Goal: Task Accomplishment & Management: Manage account settings

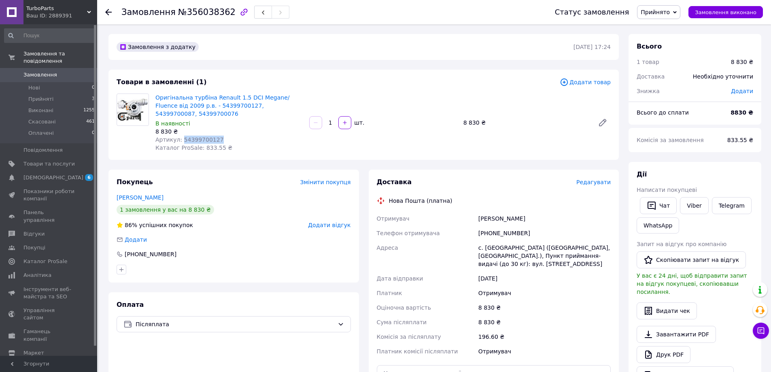
drag, startPoint x: 215, startPoint y: 130, endPoint x: 180, endPoint y: 130, distance: 35.6
click at [180, 136] on div "Артикул: 54399700127" at bounding box center [228, 140] width 147 height 8
copy span "54399700127"
click at [62, 94] on li "Прийняті 3" at bounding box center [50, 99] width 100 height 11
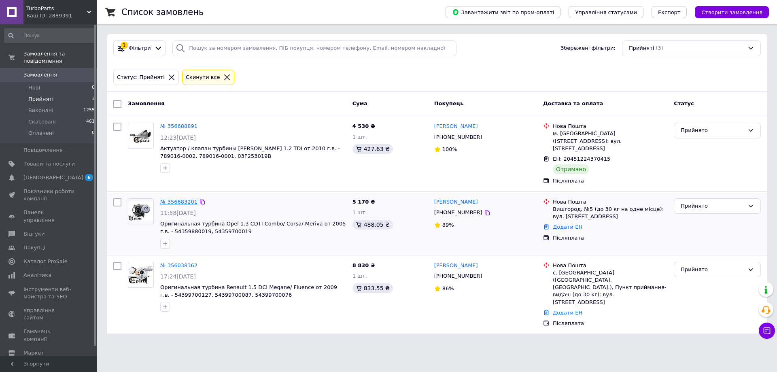
click at [172, 199] on link "№ 356683201" at bounding box center [178, 202] width 37 height 6
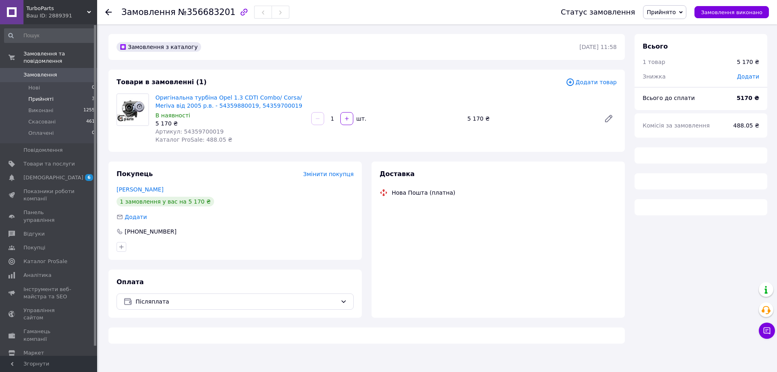
click at [43, 96] on span "Прийняті" at bounding box center [40, 99] width 25 height 7
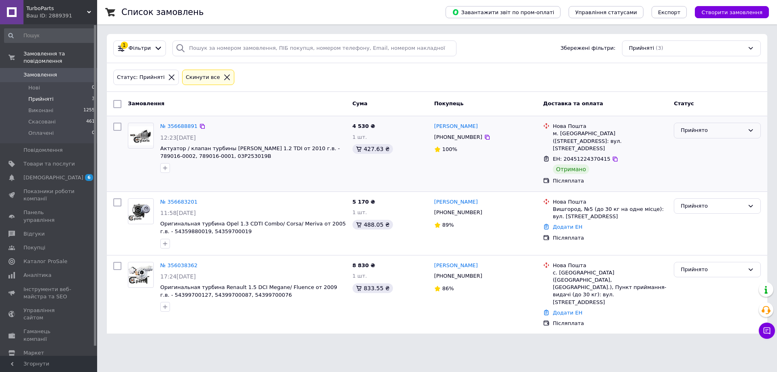
click at [739, 130] on div "Прийнято" at bounding box center [713, 130] width 64 height 9
click at [688, 146] on li "Виконано" at bounding box center [718, 147] width 86 height 15
click at [176, 199] on link "№ 356683201" at bounding box center [178, 202] width 37 height 6
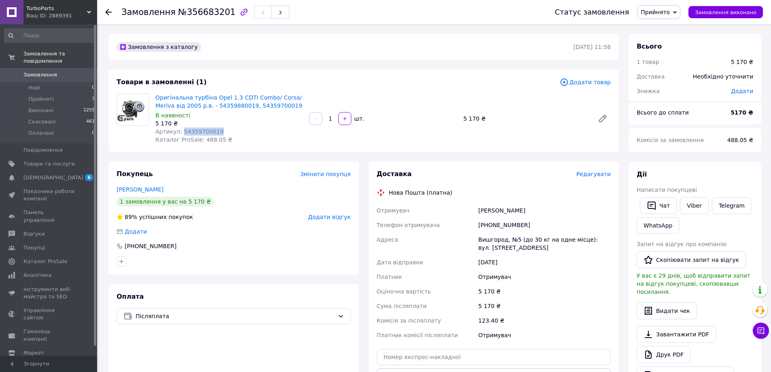
drag, startPoint x: 215, startPoint y: 132, endPoint x: 180, endPoint y: 130, distance: 35.7
click at [180, 130] on div "Артикул: 54359700019" at bounding box center [228, 132] width 147 height 8
copy span "54359700019"
drag, startPoint x: 500, startPoint y: 224, endPoint x: 487, endPoint y: 226, distance: 12.3
click at [487, 226] on div "[PHONE_NUMBER]" at bounding box center [545, 225] width 136 height 15
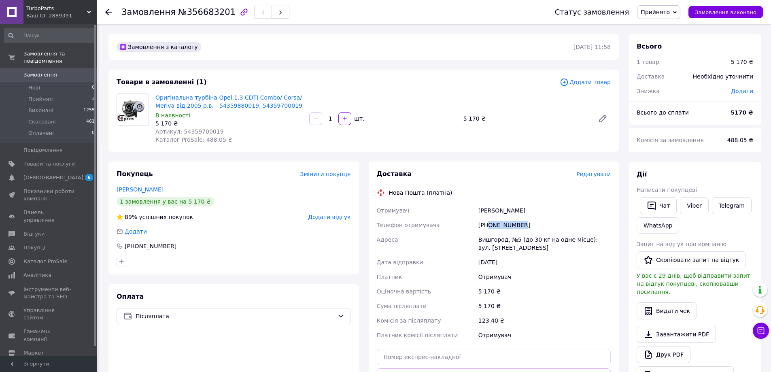
copy div "0500638417"
click at [231, 220] on div "89% успішних покупок Додати відгук" at bounding box center [234, 217] width 234 height 8
click at [150, 187] on link "[PERSON_NAME]" at bounding box center [140, 189] width 47 height 6
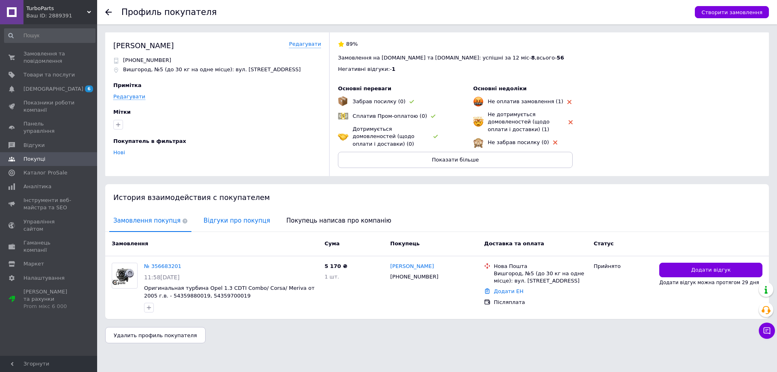
click at [230, 216] on span "Відгуки про покупця" at bounding box center [237, 221] width 74 height 21
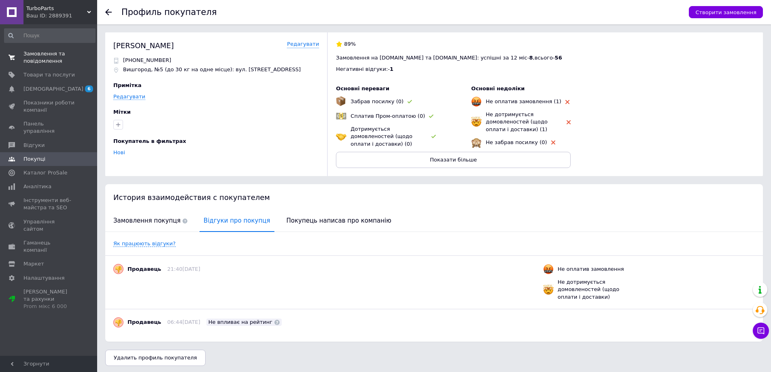
click at [34, 50] on span "Замовлення та повідомлення" at bounding box center [48, 57] width 51 height 15
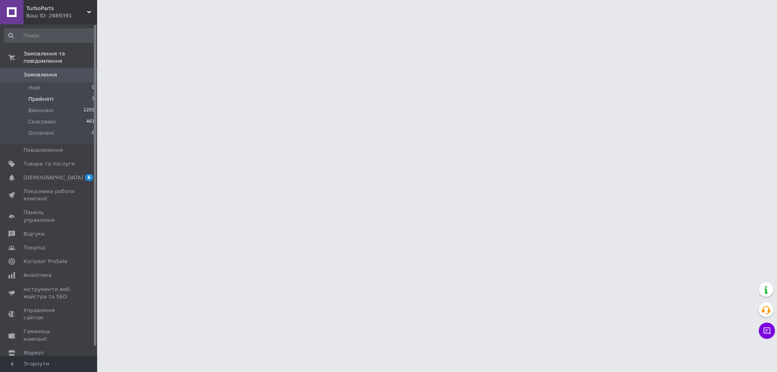
click at [57, 94] on li "Прийняті 3" at bounding box center [50, 99] width 100 height 11
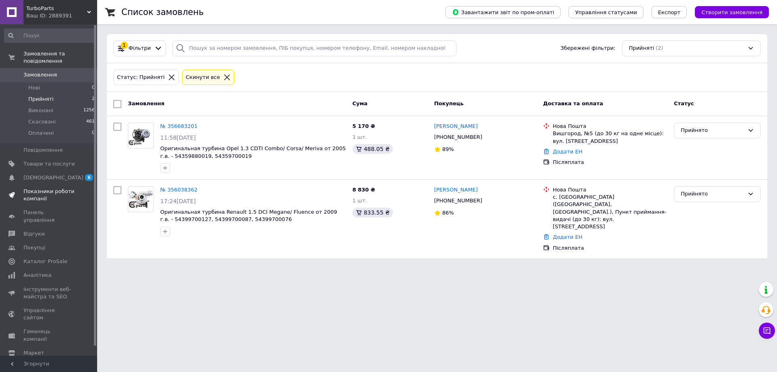
click at [33, 188] on span "Показники роботи компанії" at bounding box center [48, 195] width 51 height 15
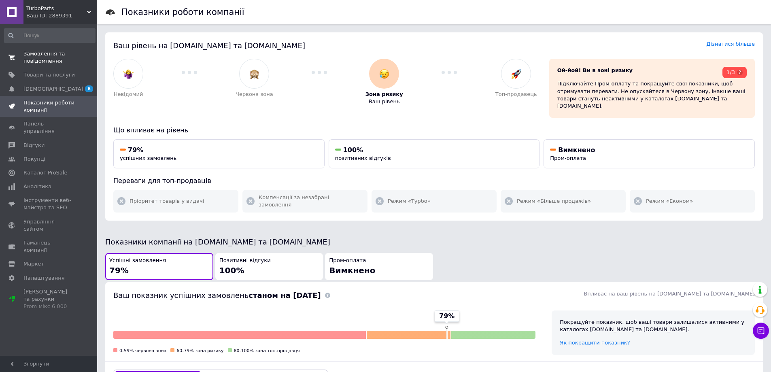
click at [42, 59] on span "Замовлення та повідомлення" at bounding box center [48, 57] width 51 height 15
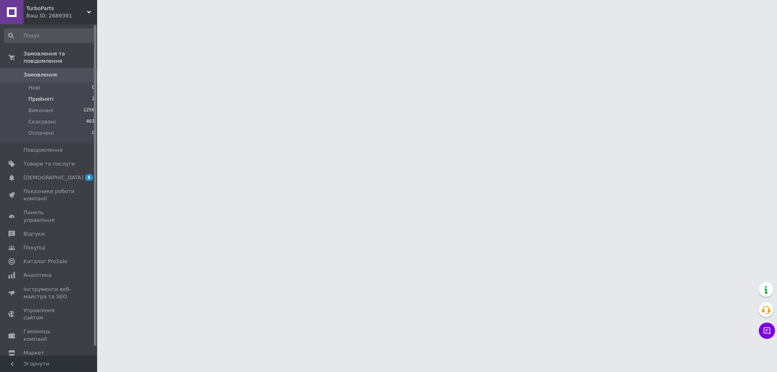
click at [44, 96] on span "Прийняті" at bounding box center [40, 99] width 25 height 7
